Goal: Transaction & Acquisition: Download file/media

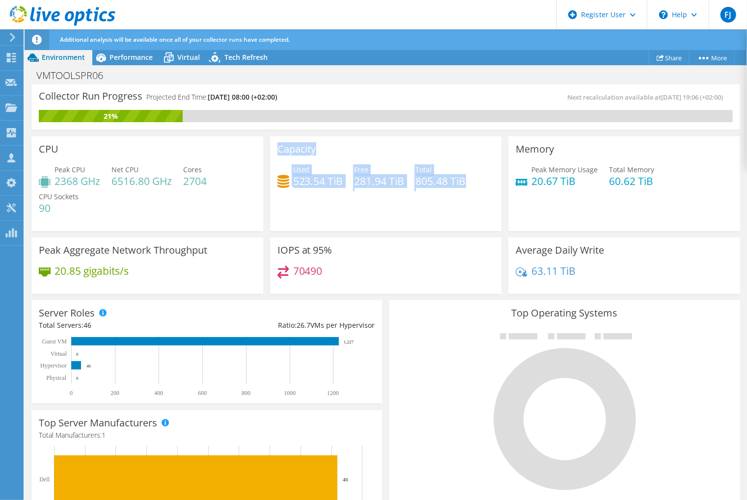
drag, startPoint x: 274, startPoint y: 147, endPoint x: 466, endPoint y: 192, distance: 197.7
click at [466, 192] on div "Capacity Used 523.54 TiB Free 281.94 TiB Total 805.48 TiB" at bounding box center [386, 184] width 232 height 95
copy div "Capacity Used 523.54 TiB Free 281.94 TiB Total 805.48 TiB"
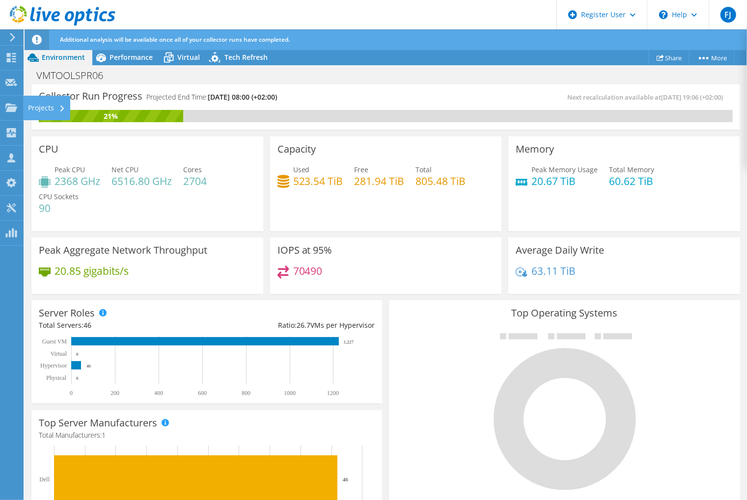
drag, startPoint x: 43, startPoint y: 111, endPoint x: 49, endPoint y: 111, distance: 5.9
click at [44, 111] on div "Projects" at bounding box center [46, 108] width 47 height 25
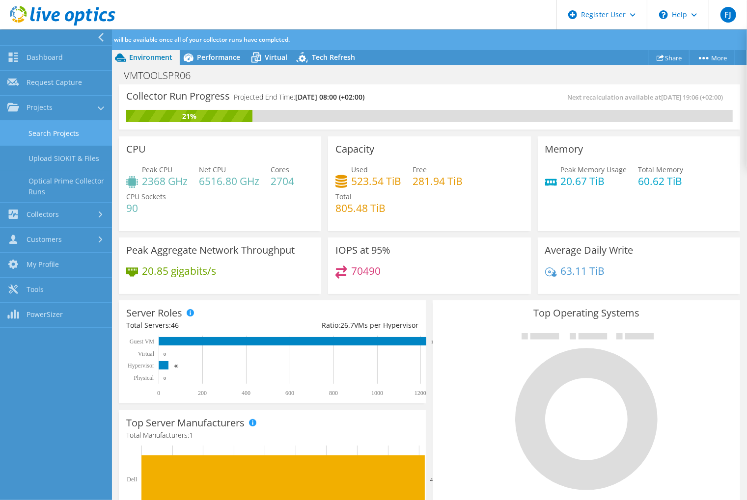
click at [76, 133] on link "Search Projects" at bounding box center [56, 133] width 112 height 25
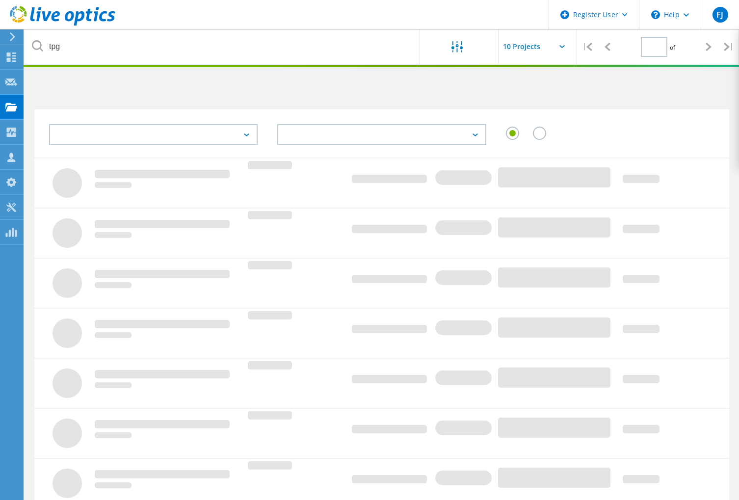
type input "1"
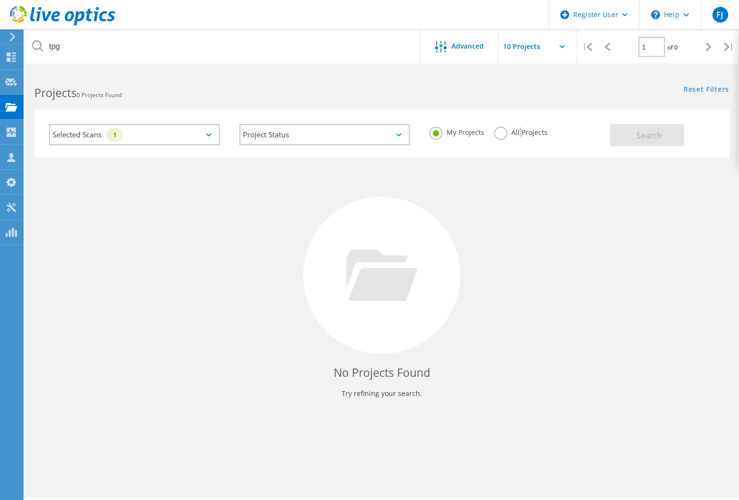
click at [519, 134] on label "All Projects" at bounding box center [521, 131] width 54 height 9
click at [501, 136] on label "All Projects" at bounding box center [521, 131] width 54 height 9
click at [0, 0] on input "All Projects" at bounding box center [0, 0] width 0 height 0
drag, startPoint x: 650, startPoint y: 137, endPoint x: 655, endPoint y: 132, distance: 7.3
click at [655, 131] on span "Search" at bounding box center [650, 135] width 26 height 11
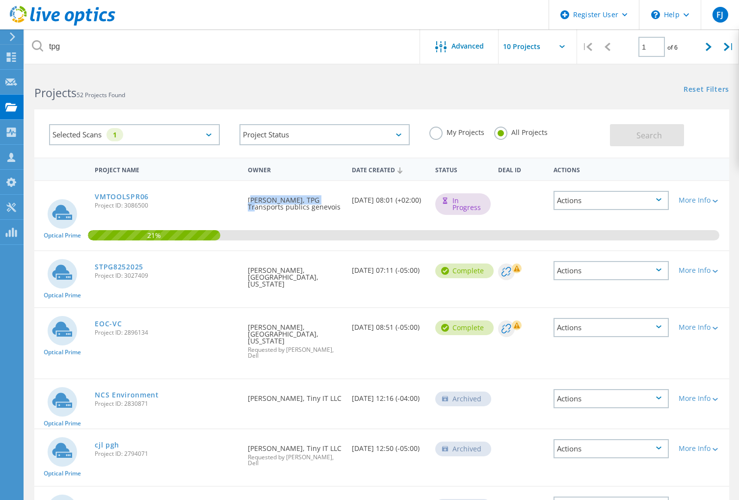
drag, startPoint x: 246, startPoint y: 200, endPoint x: 329, endPoint y: 200, distance: 83.5
click at [329, 200] on div "Requested By Mathieu Loeffel, TPG Transports publics genevois" at bounding box center [295, 200] width 104 height 39
copy div "Mathieu Loeffel, TPG"
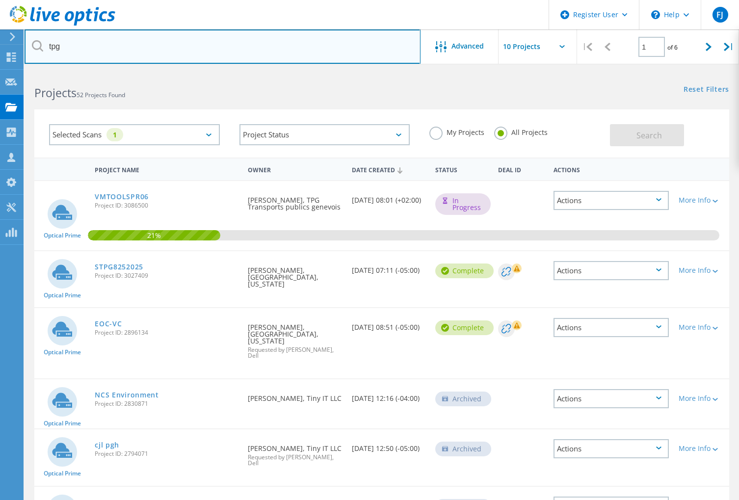
click at [165, 42] on input "tpg" at bounding box center [223, 46] width 396 height 34
paste input "Mathieu Loeffel, TPG"
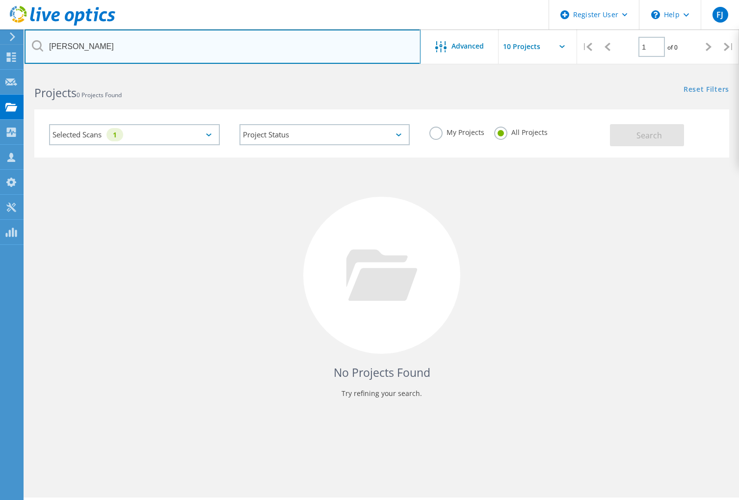
click at [73, 48] on input "Mathieu Loeffel" at bounding box center [223, 46] width 396 height 34
click at [73, 47] on input "Mathieu Loeffel" at bounding box center [223, 46] width 396 height 34
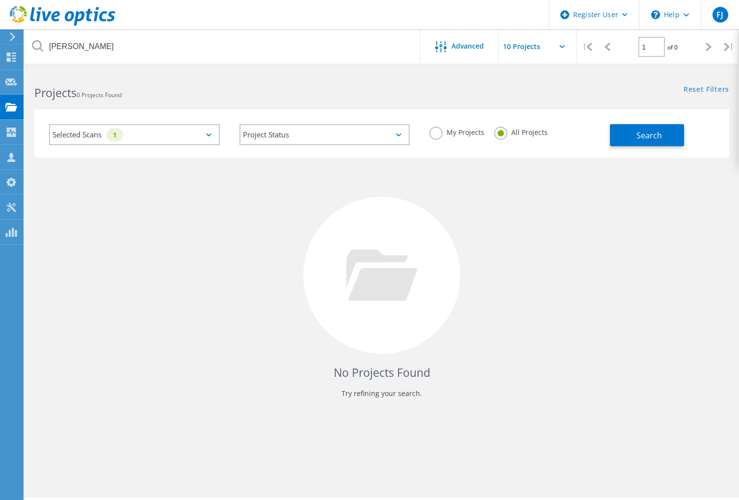
drag, startPoint x: 144, startPoint y: 260, endPoint x: 149, endPoint y: 253, distance: 8.4
click at [144, 260] on div "No Projects Found Try refining your search." at bounding box center [381, 285] width 695 height 254
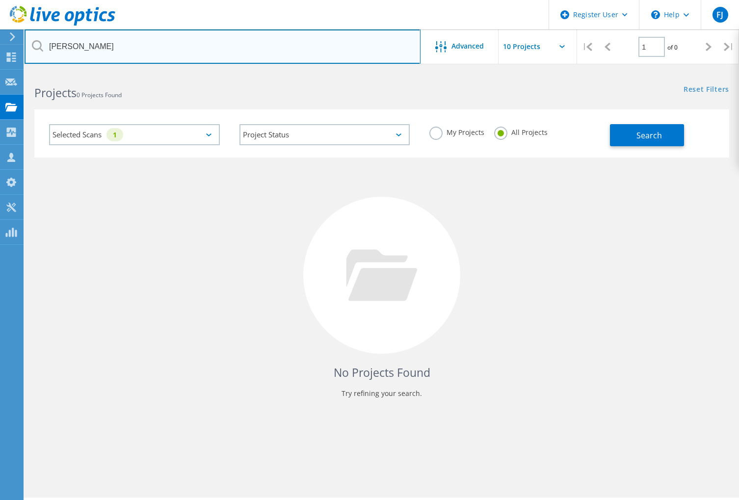
click at [129, 50] on input "Loeffel" at bounding box center [223, 46] width 396 height 34
click at [128, 52] on input "Loeffel" at bounding box center [223, 46] width 396 height 34
click at [127, 52] on input "Loeffel" at bounding box center [223, 46] width 396 height 34
drag, startPoint x: 129, startPoint y: 48, endPoint x: -15, endPoint y: 42, distance: 143.5
click at [0, 42] on html "Register User \n Help Explore Helpful Articles Contact Support FJ Dell User Fre…" at bounding box center [369, 263] width 739 height 527
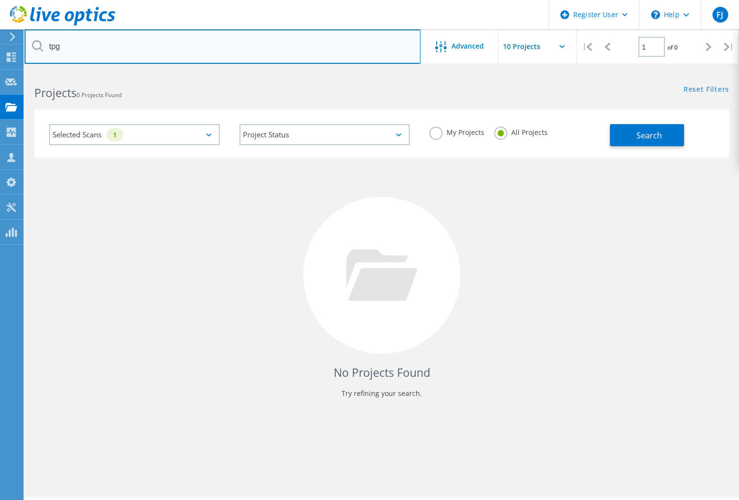
type input "tpg"
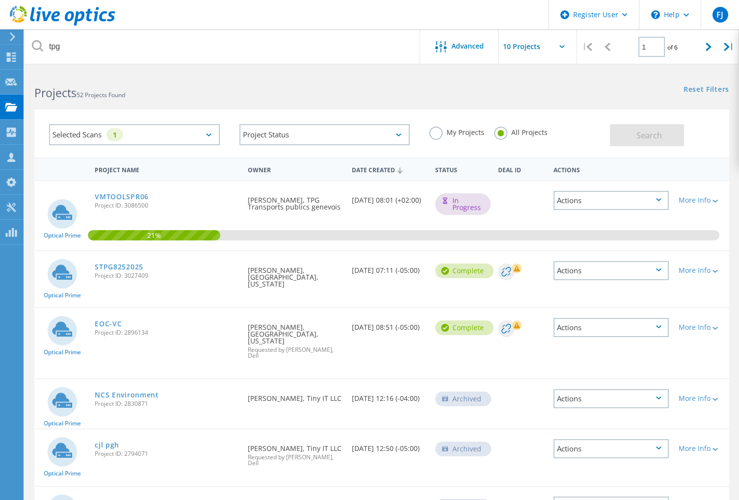
click at [103, 249] on div "21%" at bounding box center [381, 215] width 695 height 69
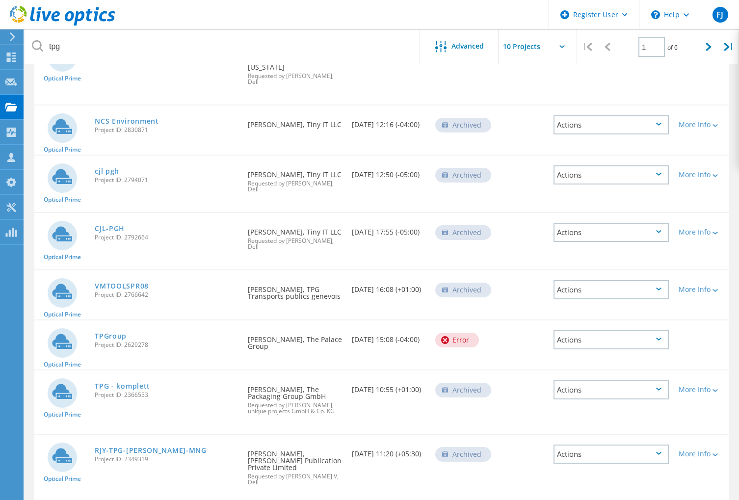
scroll to position [274, 0]
click at [113, 283] on link "VMTOOLSPR08" at bounding box center [122, 286] width 54 height 7
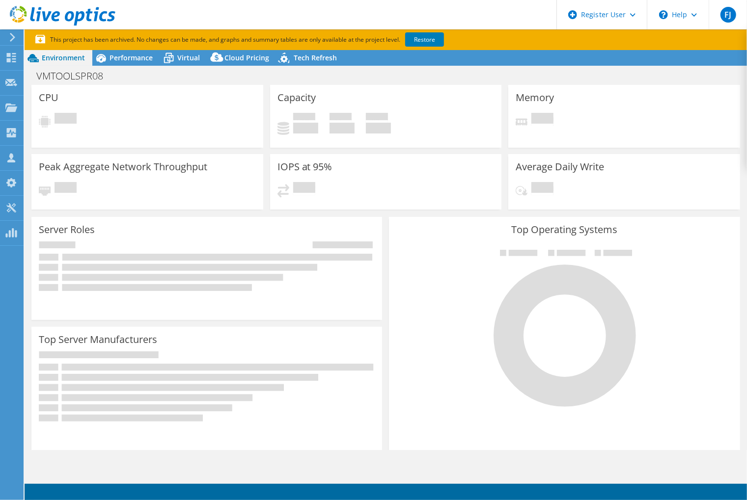
select select "EUFrankfurt"
select select "CHF"
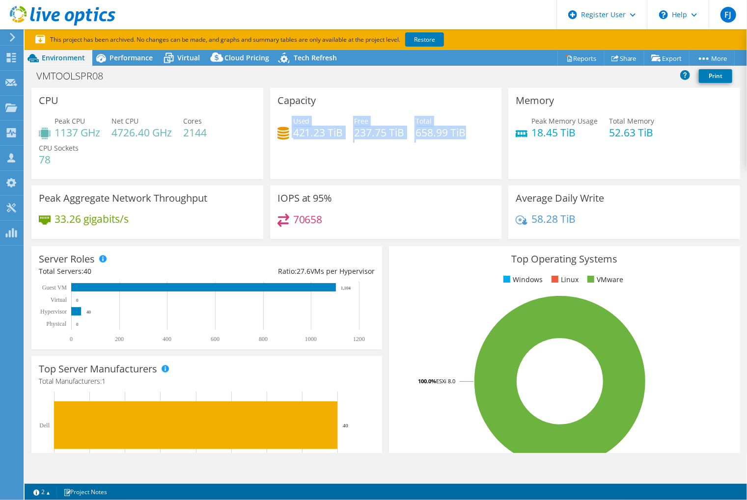
drag, startPoint x: 310, startPoint y: 121, endPoint x: 466, endPoint y: 135, distance: 156.7
click at [466, 135] on div "Used 421.23 TiB Free 237.75 TiB Total 658.99 TiB" at bounding box center [385, 132] width 217 height 32
click at [108, 66] on icon at bounding box center [100, 58] width 17 height 17
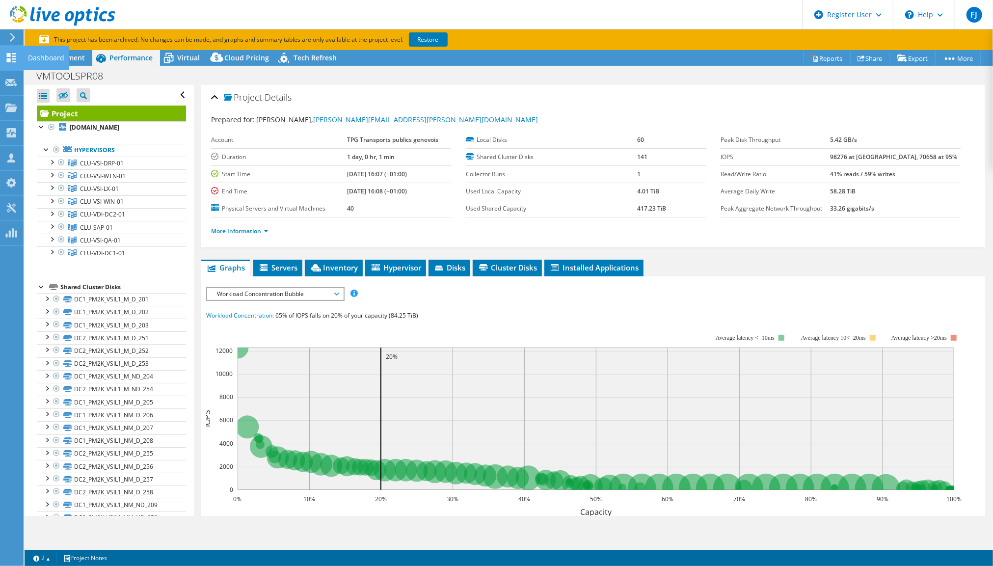
click at [6, 57] on icon at bounding box center [11, 57] width 12 height 9
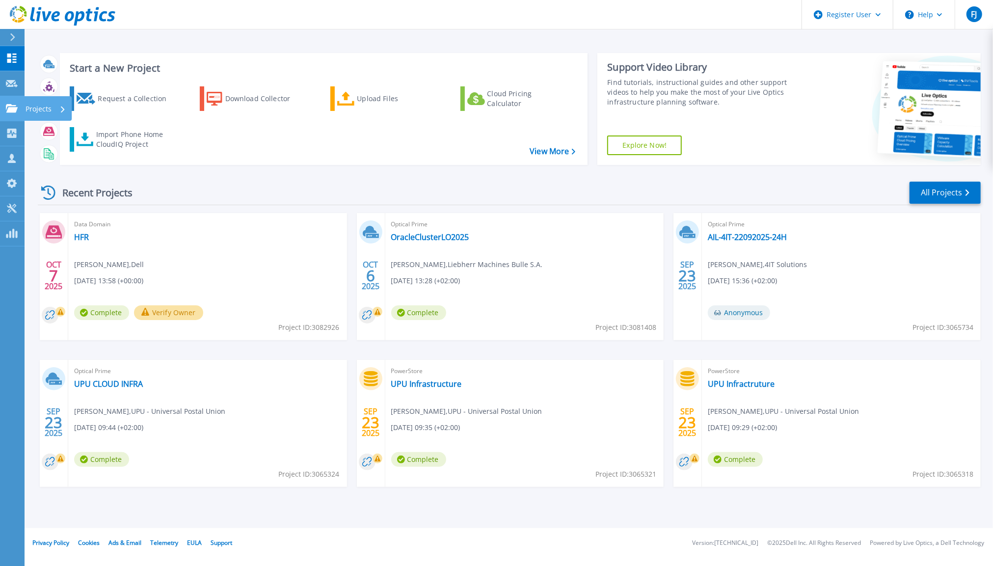
click at [9, 104] on div at bounding box center [12, 108] width 12 height 9
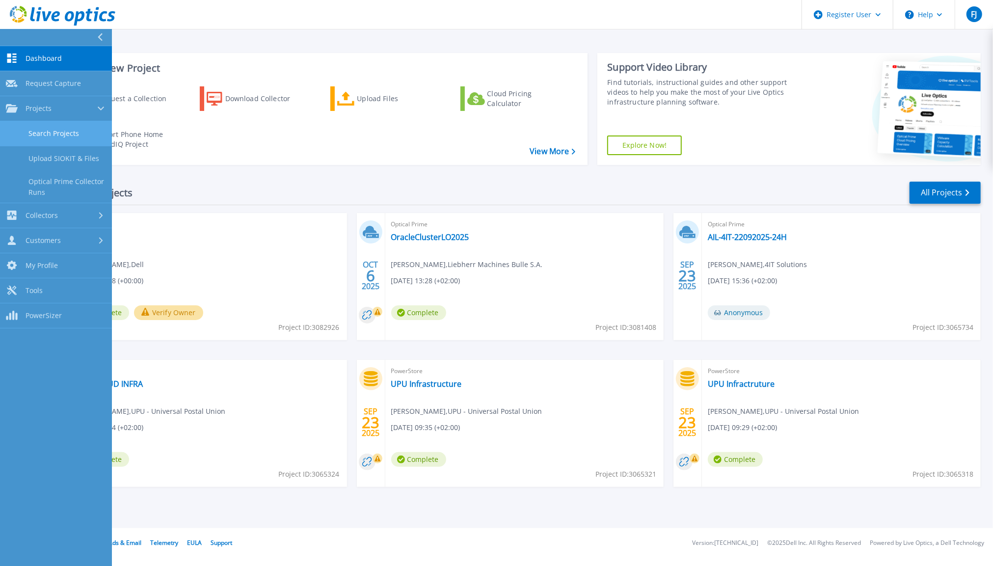
click at [74, 142] on link "Search Projects" at bounding box center [56, 133] width 112 height 25
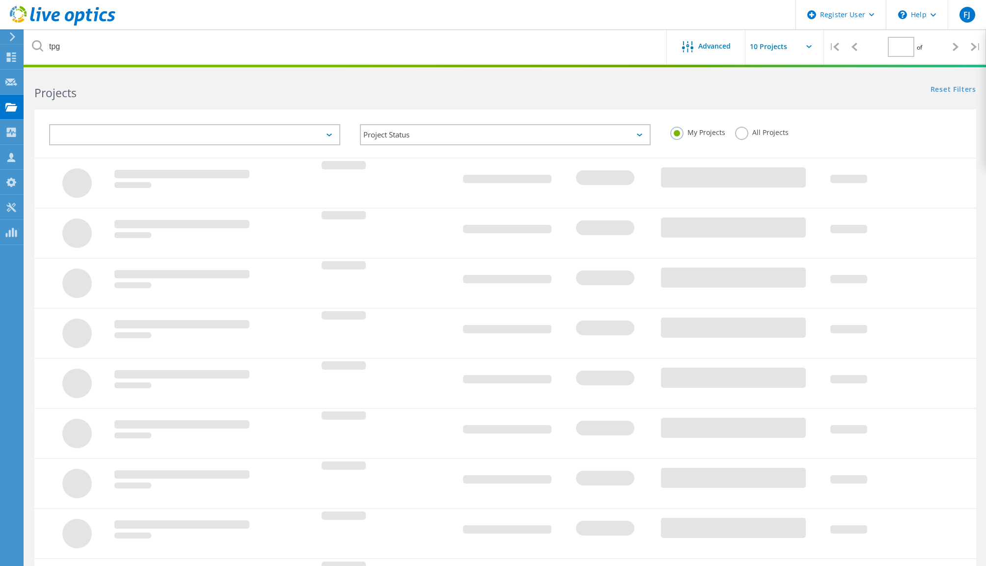
type input "1"
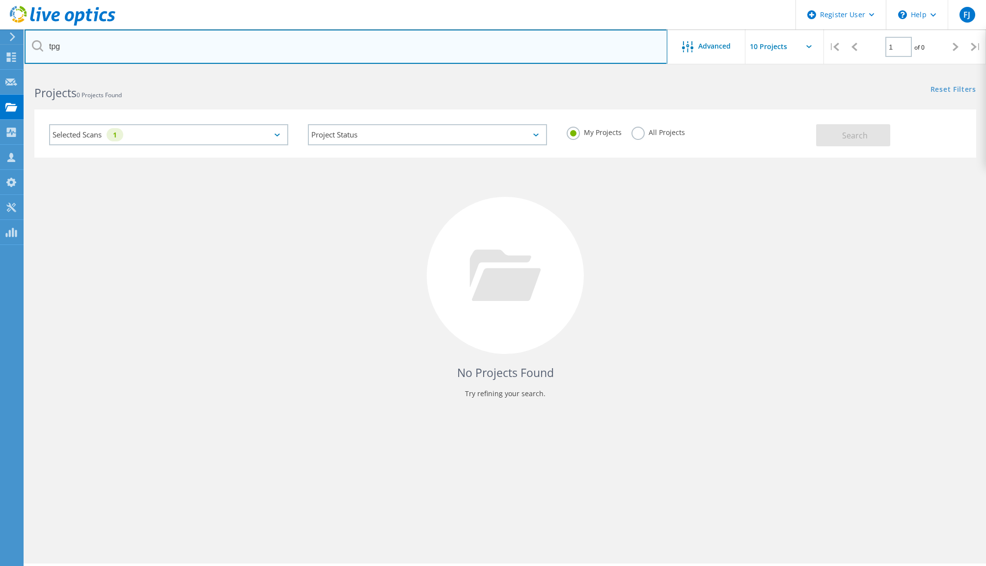
click at [160, 42] on input "tpg" at bounding box center [346, 46] width 643 height 34
click at [160, 43] on input "tpg" at bounding box center [346, 46] width 643 height 34
type input "unil"
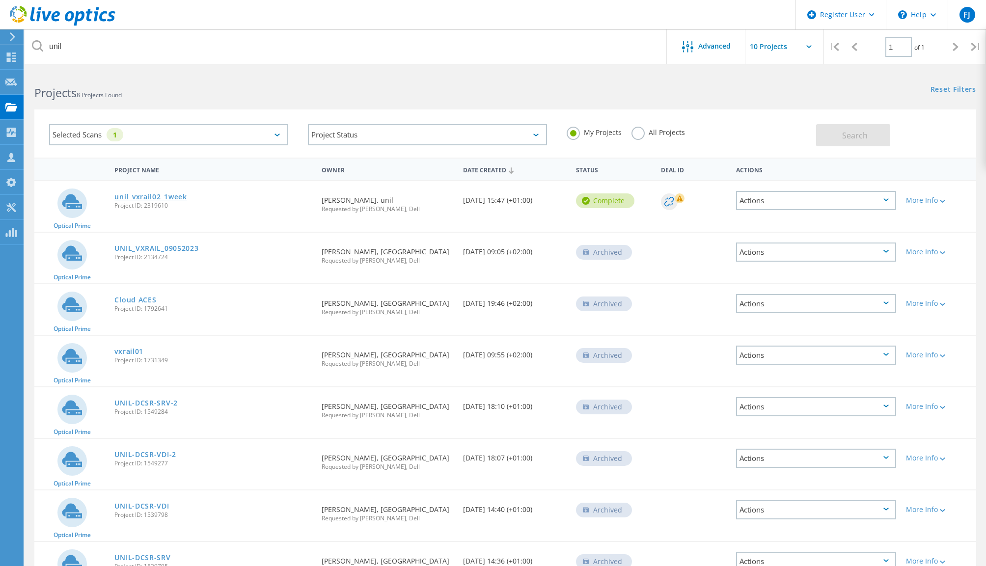
click at [172, 196] on link "unil_vxrail02_1week" at bounding box center [150, 196] width 72 height 7
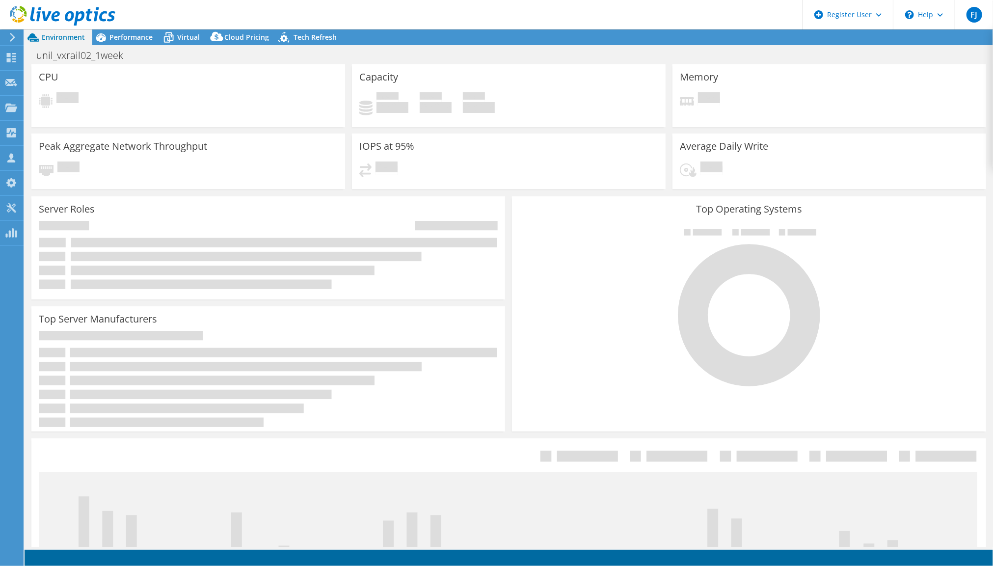
select select "EUFrankfurt"
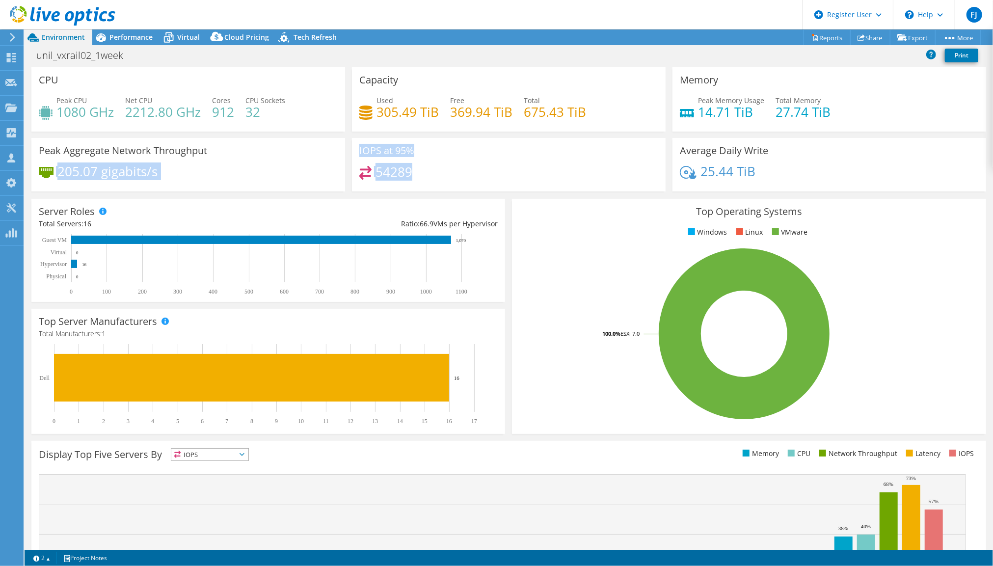
drag, startPoint x: 349, startPoint y: 151, endPoint x: 466, endPoint y: 189, distance: 123.9
click at [466, 189] on div "CPU Peak CPU 1080 GHz Net CPU 2212.80 GHz Cores 912 CPU Sockets 32 Capacity Use…" at bounding box center [509, 132] width 962 height 131
drag, startPoint x: 466, startPoint y: 185, endPoint x: 474, endPoint y: 181, distance: 8.6
click at [467, 184] on div "54289" at bounding box center [508, 176] width 299 height 21
click at [827, 35] on link "Reports" at bounding box center [827, 37] width 47 height 15
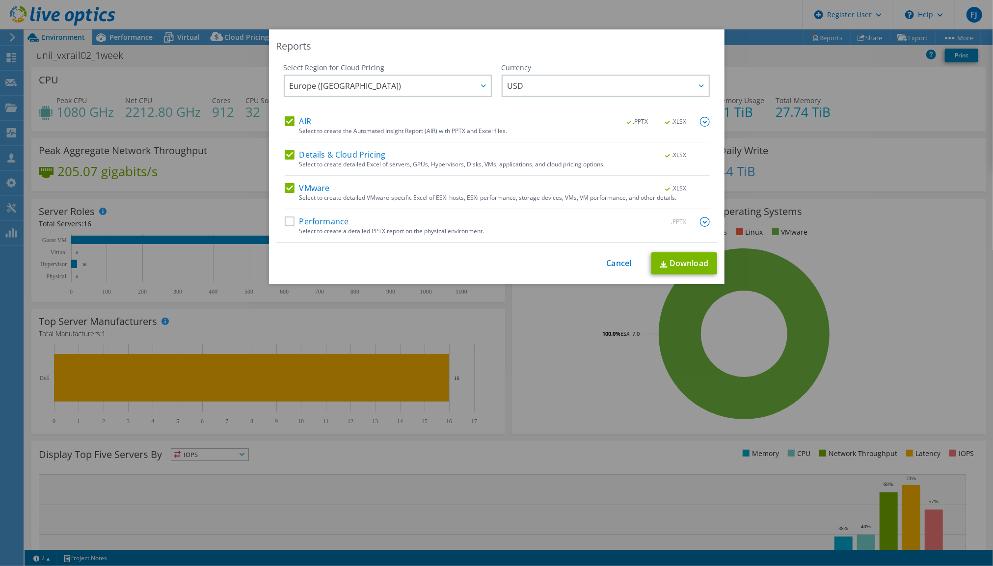
click at [321, 222] on label "Performance" at bounding box center [317, 222] width 64 height 10
click at [0, 0] on input "Performance" at bounding box center [0, 0] width 0 height 0
drag, startPoint x: 282, startPoint y: 123, endPoint x: 283, endPoint y: 129, distance: 5.9
click at [285, 125] on label "AIR" at bounding box center [298, 122] width 27 height 10
click at [0, 0] on input "AIR" at bounding box center [0, 0] width 0 height 0
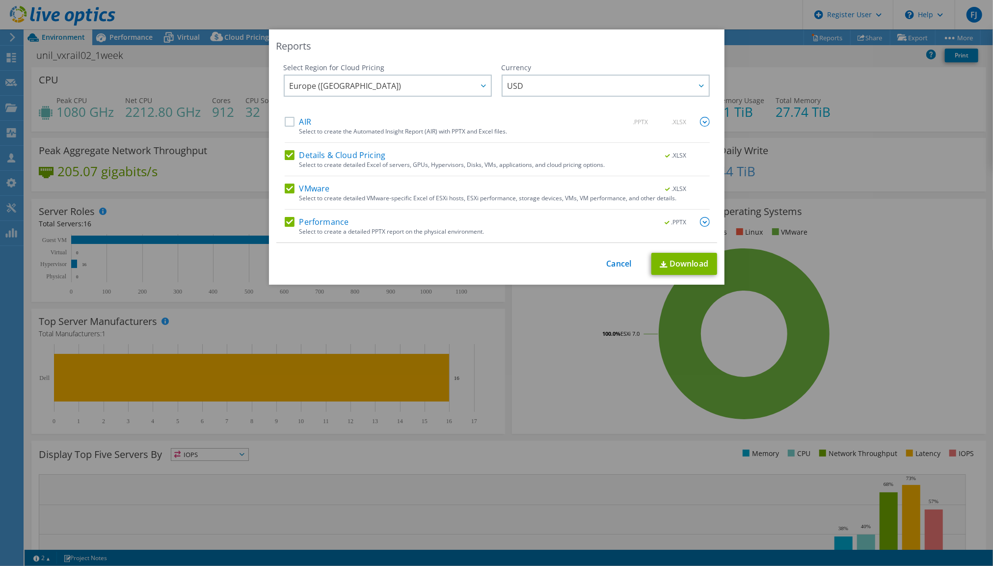
drag, startPoint x: 286, startPoint y: 157, endPoint x: 287, endPoint y: 163, distance: 6.5
click at [286, 157] on label "Details & Cloud Pricing" at bounding box center [335, 155] width 101 height 10
click at [0, 0] on input "Details & Cloud Pricing" at bounding box center [0, 0] width 0 height 0
click at [288, 185] on div "AIR .PPTX .XLSX Select to create the Automated Insight Report (AIR) with PPTX a…" at bounding box center [497, 180] width 425 height 126
click at [290, 189] on label "VMware" at bounding box center [307, 189] width 45 height 10
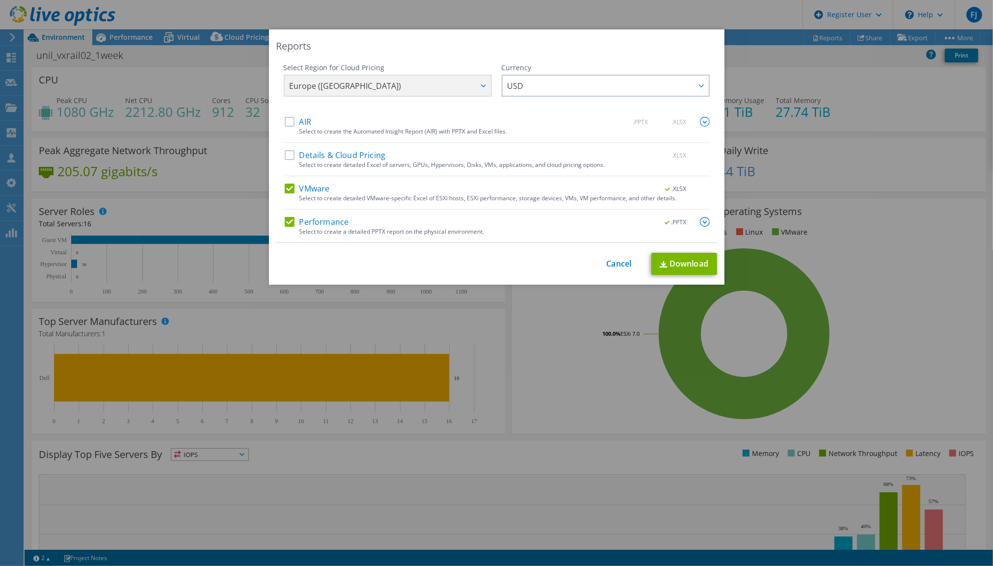
click at [0, 0] on input "VMware" at bounding box center [0, 0] width 0 height 0
click at [700, 225] on img at bounding box center [705, 222] width 10 height 10
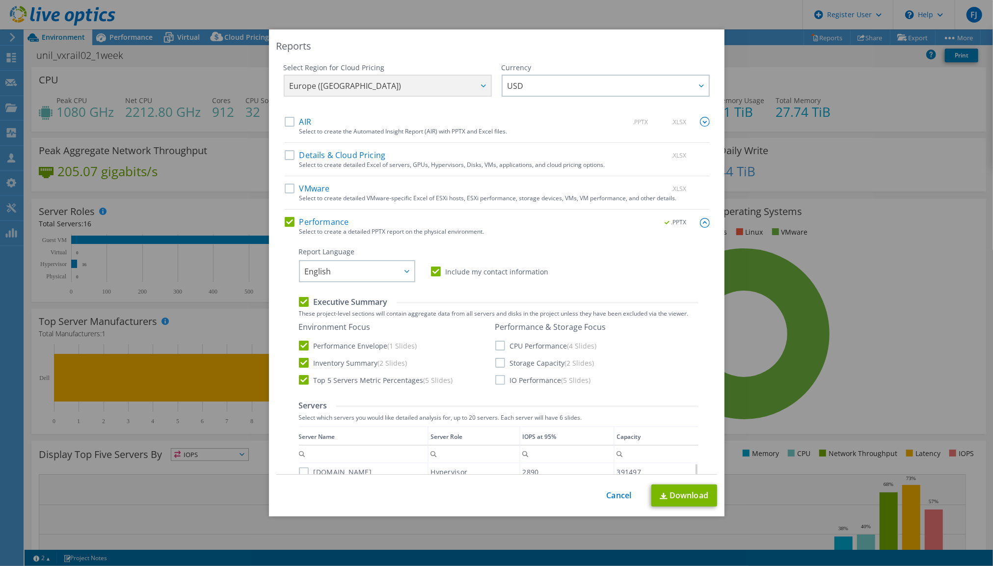
click at [496, 363] on label "Storage Capacity (2 Slides)" at bounding box center [544, 363] width 99 height 10
click at [0, 0] on input "Storage Capacity (2 Slides)" at bounding box center [0, 0] width 0 height 0
click at [299, 300] on label "Executive Summary" at bounding box center [343, 302] width 89 height 11
click at [0, 0] on input "Executive Summary" at bounding box center [0, 0] width 0 height 0
click at [496, 365] on label "Storage Capacity (2 Slides)" at bounding box center [544, 363] width 99 height 10
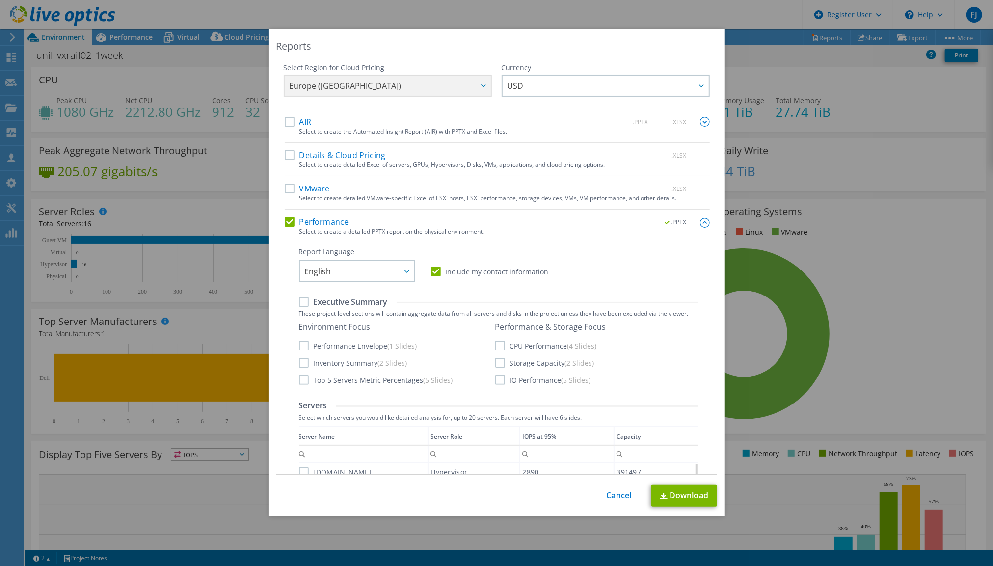
click at [0, 0] on input "Storage Capacity (2 Slides)" at bounding box center [0, 0] width 0 height 0
click at [690, 492] on link "Download" at bounding box center [685, 496] width 66 height 22
drag, startPoint x: 347, startPoint y: 346, endPoint x: 358, endPoint y: 349, distance: 12.3
click at [347, 346] on label "Performance Envelope (1 Slides)" at bounding box center [358, 346] width 118 height 10
click at [0, 0] on input "Performance Envelope (1 Slides)" at bounding box center [0, 0] width 0 height 0
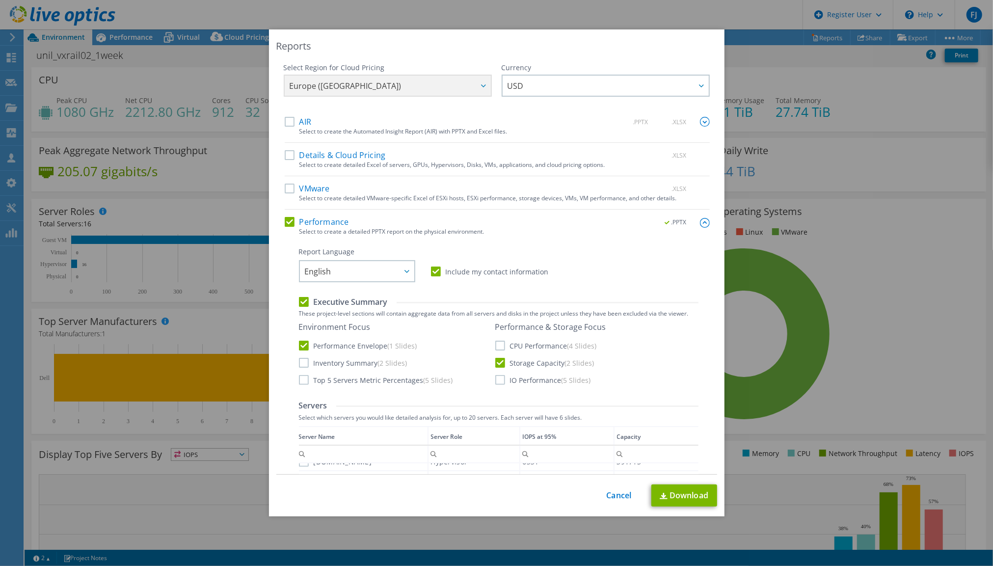
click at [495, 347] on label "CPU Performance (4 Slides)" at bounding box center [546, 346] width 102 height 10
click at [0, 0] on input "CPU Performance (4 Slides)" at bounding box center [0, 0] width 0 height 0
click at [499, 382] on label "IO Performance (5 Slides)" at bounding box center [543, 380] width 96 height 10
click at [0, 0] on input "IO Performance (5 Slides)" at bounding box center [0, 0] width 0 height 0
click at [495, 362] on label "Storage Capacity (2 Slides)" at bounding box center [544, 363] width 99 height 10
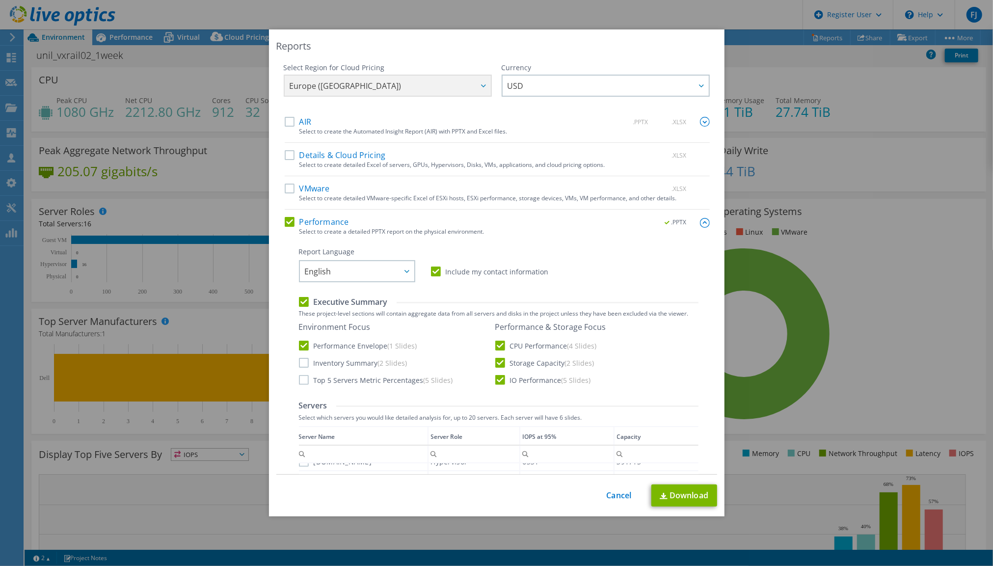
click at [0, 0] on input "Storage Capacity (2 Slides)" at bounding box center [0, 0] width 0 height 0
click at [678, 501] on link "Download" at bounding box center [685, 496] width 66 height 22
